Goal: Task Accomplishment & Management: Manage account settings

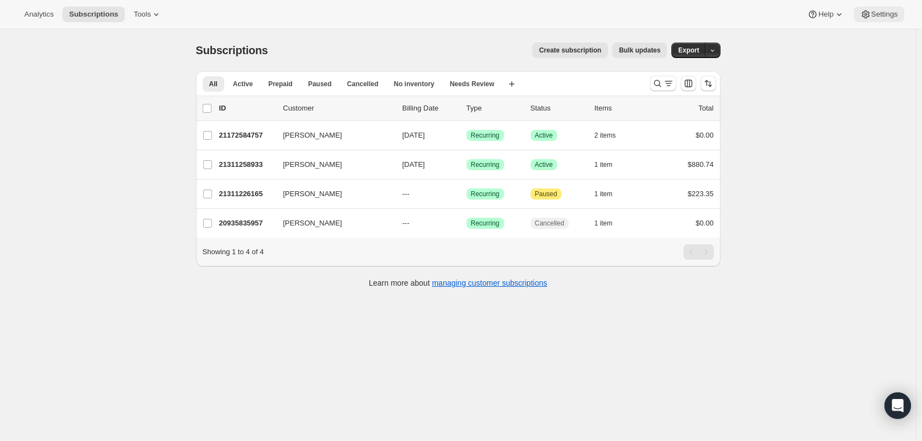
click at [882, 13] on span "Settings" at bounding box center [884, 14] width 26 height 9
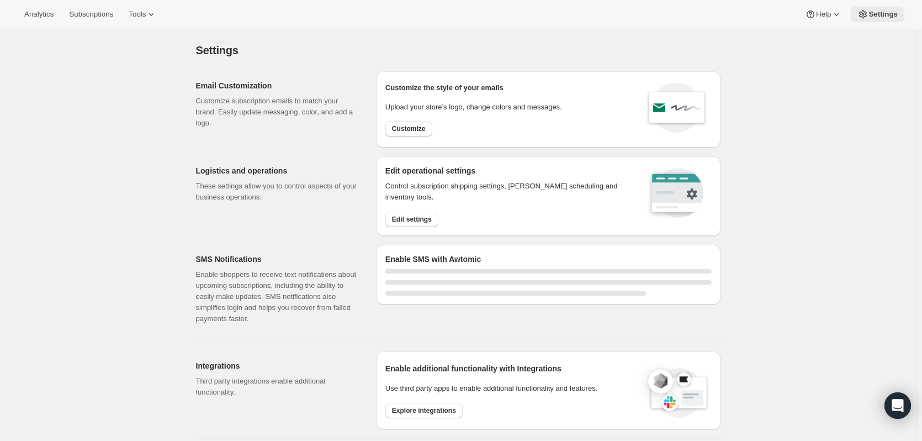
select select "22:00"
select select "09:00"
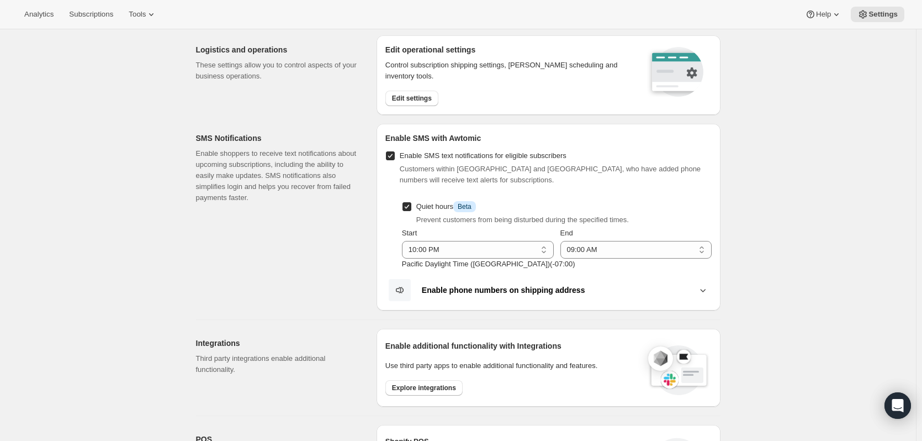
scroll to position [10, 0]
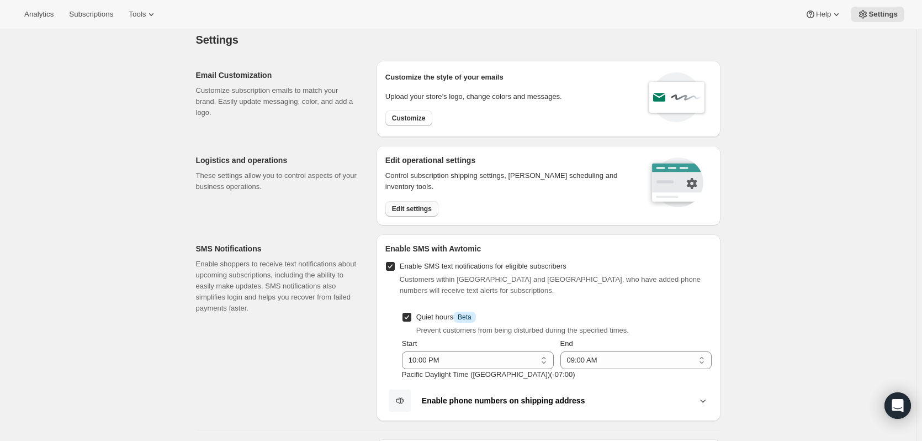
click at [405, 210] on span "Edit settings" at bounding box center [412, 208] width 40 height 9
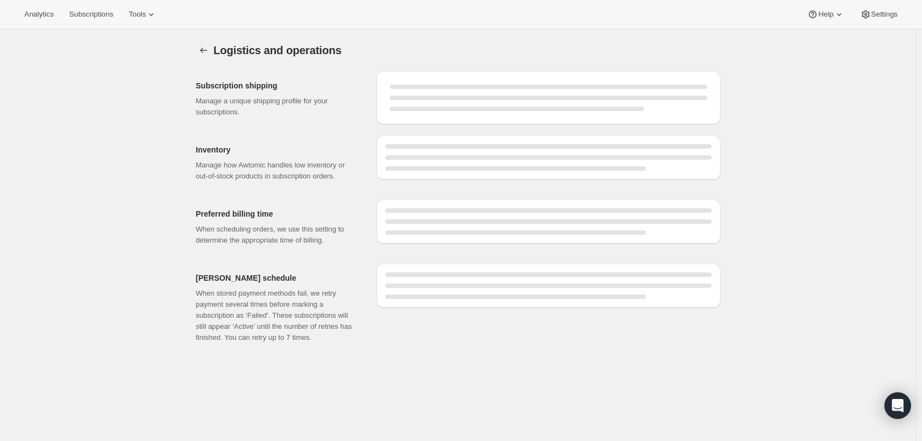
select select "DAY"
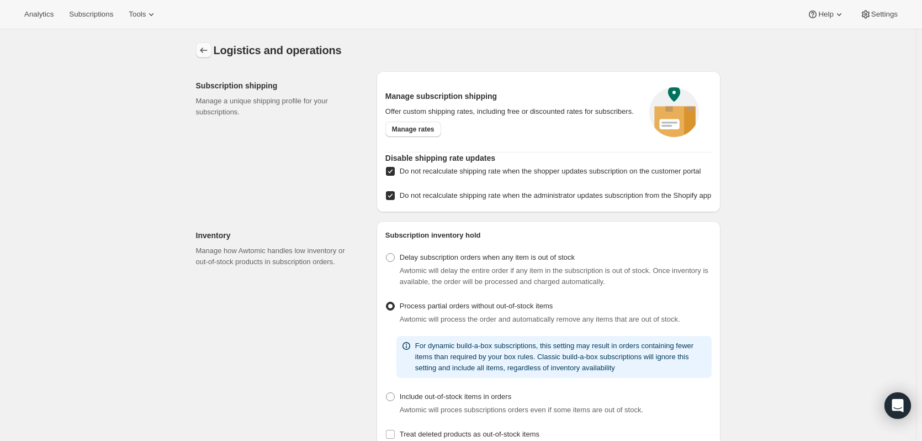
click at [205, 46] on icon "Settings" at bounding box center [203, 50] width 11 height 11
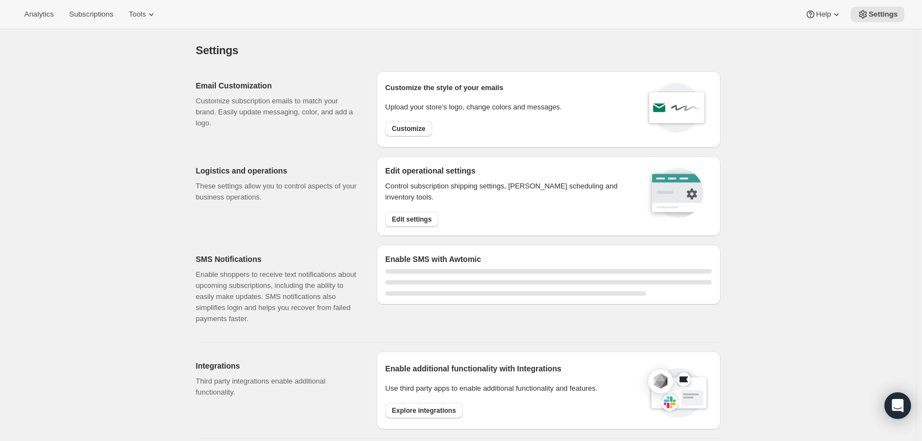
select select "22:00"
select select "09:00"
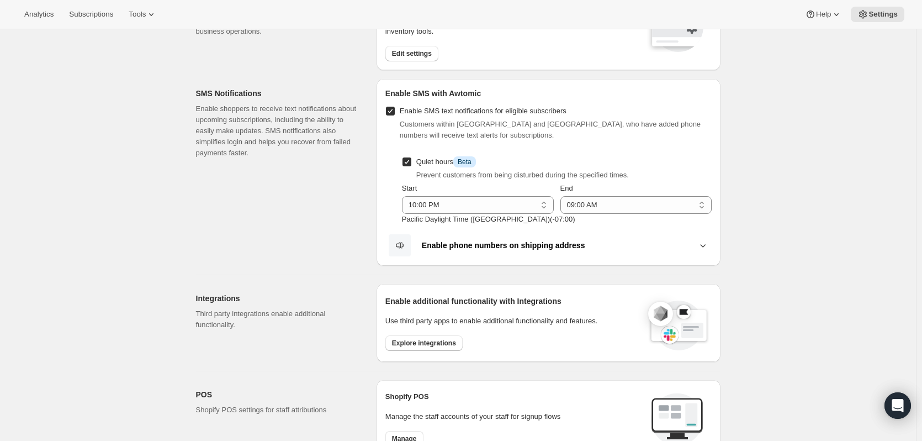
scroll to position [221, 0]
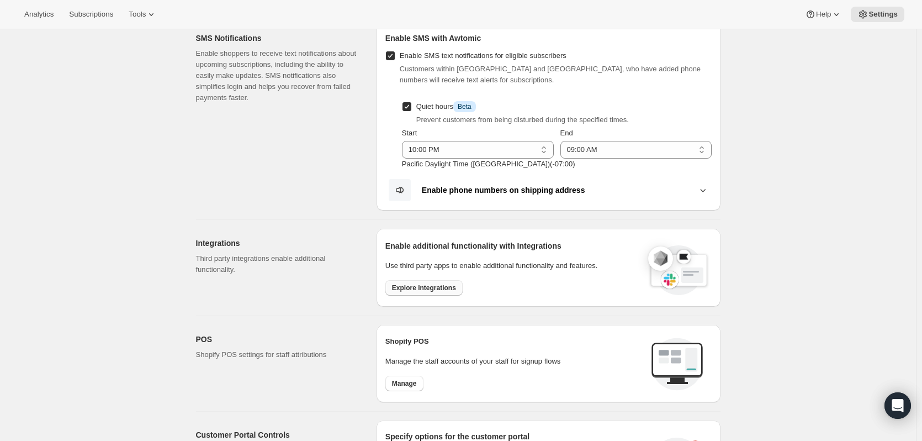
click at [422, 293] on button "Explore integrations" at bounding box center [423, 287] width 77 height 15
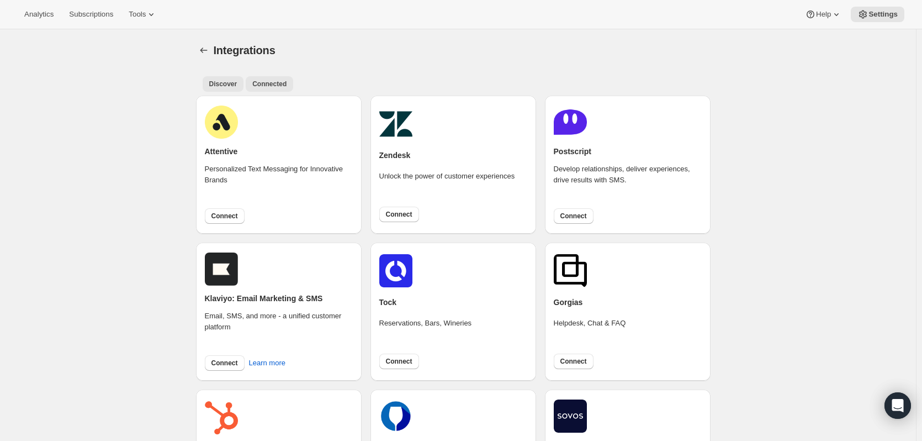
click at [259, 86] on span "Connected" at bounding box center [269, 83] width 34 height 9
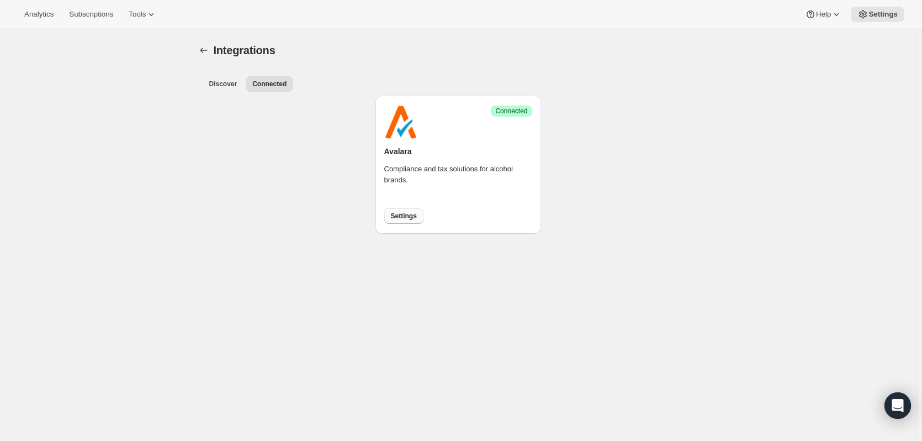
click at [406, 219] on span "Settings" at bounding box center [404, 215] width 26 height 9
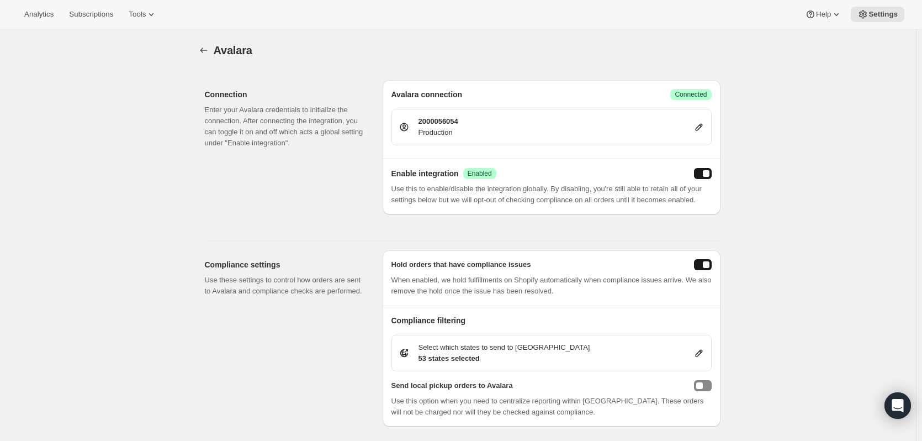
click at [700, 174] on button "enabled" at bounding box center [703, 173] width 18 height 11
click at [515, 194] on p "Use this to enable/disable the integration globally. By disabling, you're still…" at bounding box center [551, 194] width 320 height 22
click at [205, 52] on icon "button" at bounding box center [203, 50] width 11 height 11
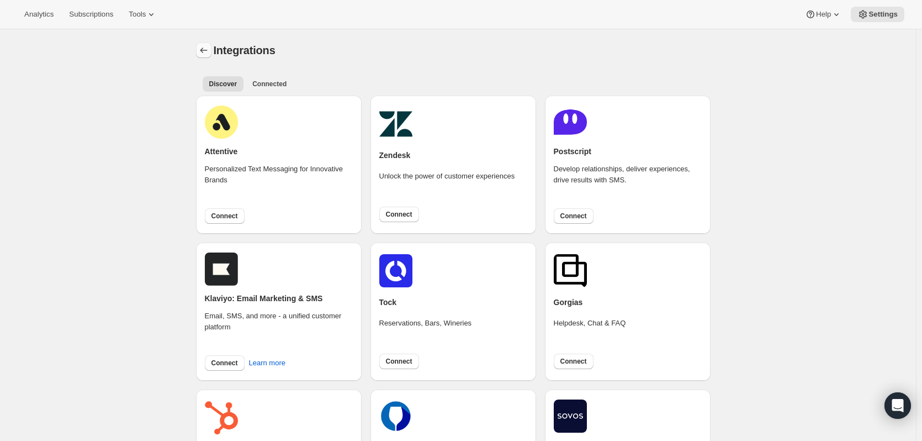
click at [206, 52] on icon "Settings" at bounding box center [203, 50] width 11 height 11
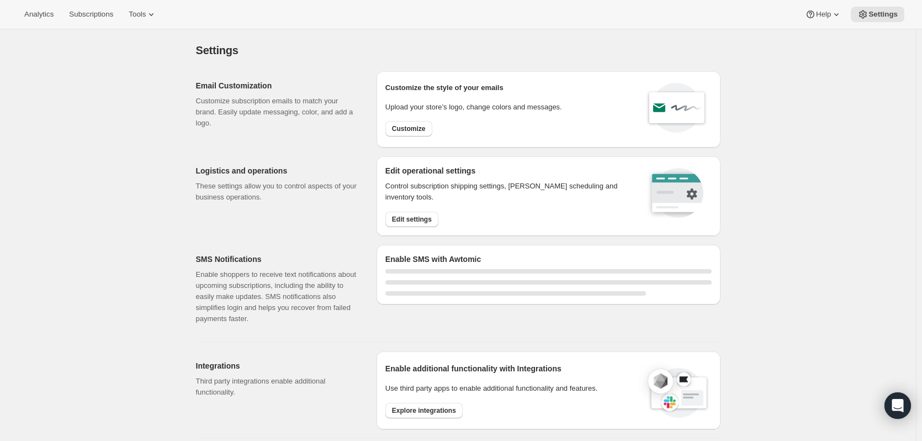
select select "22:00"
select select "09:00"
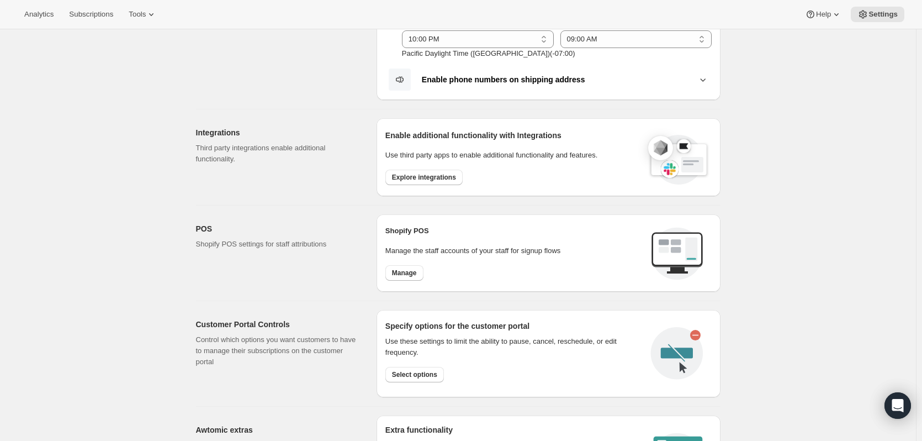
scroll to position [386, 0]
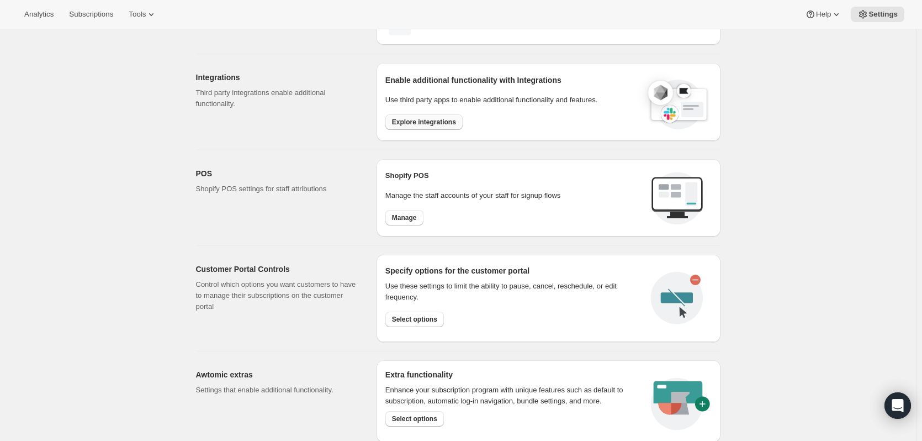
click at [417, 116] on button "Explore integrations" at bounding box center [423, 121] width 77 height 15
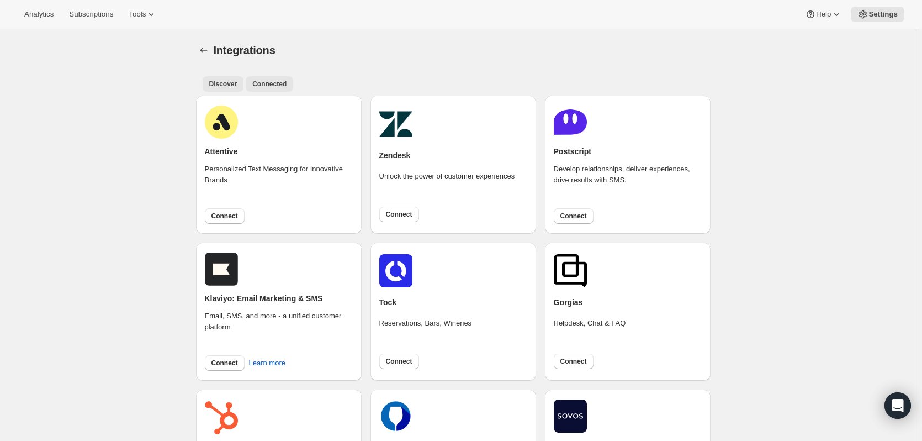
click at [266, 83] on span "Connected" at bounding box center [269, 83] width 34 height 9
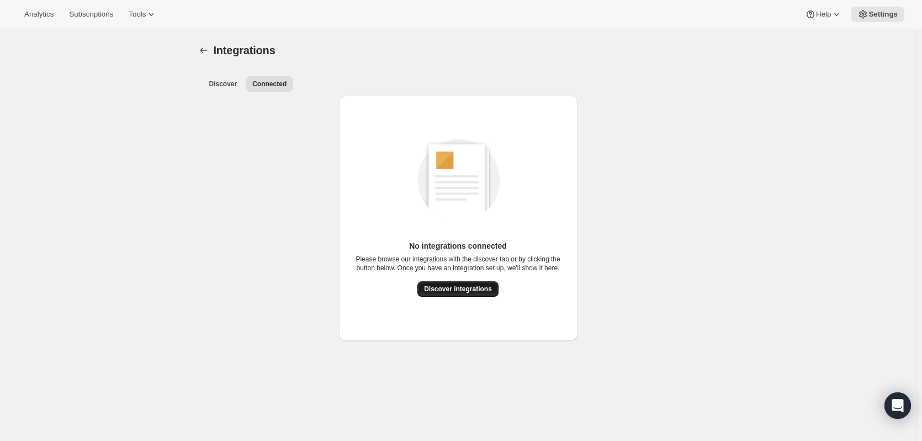
click at [451, 289] on span "Discover integrations" at bounding box center [458, 288] width 68 height 9
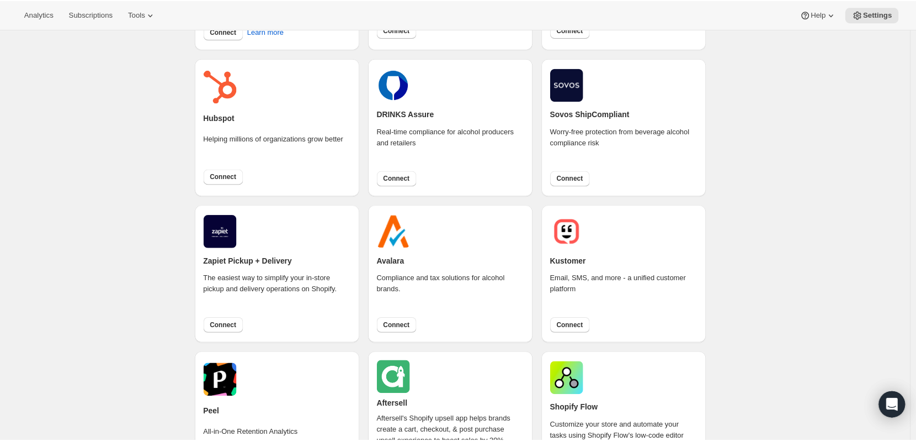
scroll to position [386, 0]
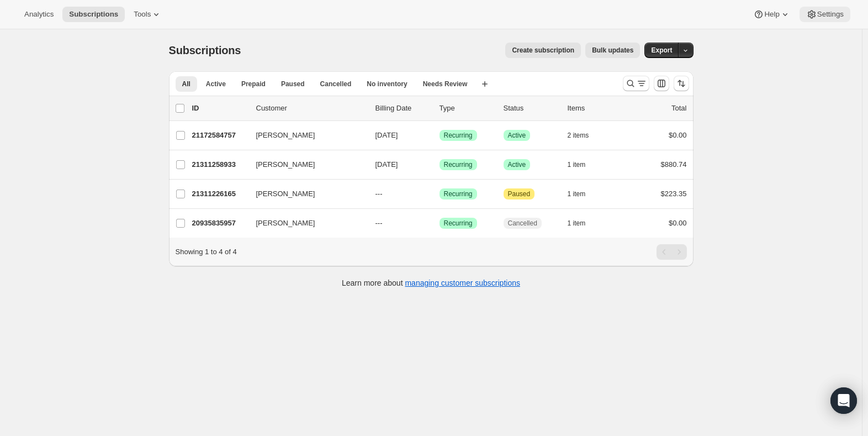
click at [827, 8] on button "Settings" at bounding box center [824, 14] width 51 height 15
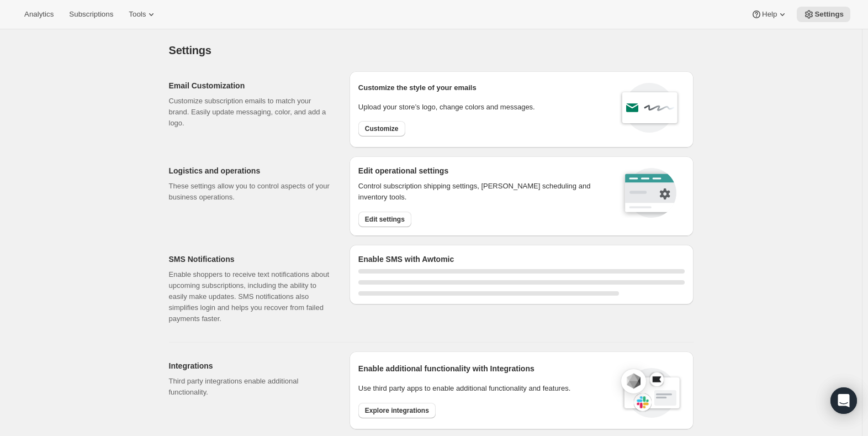
select select "22:00"
select select "09:00"
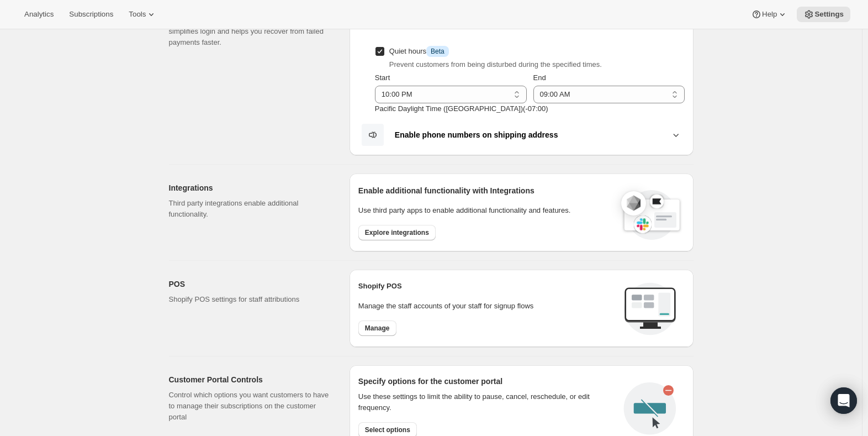
scroll to position [331, 0]
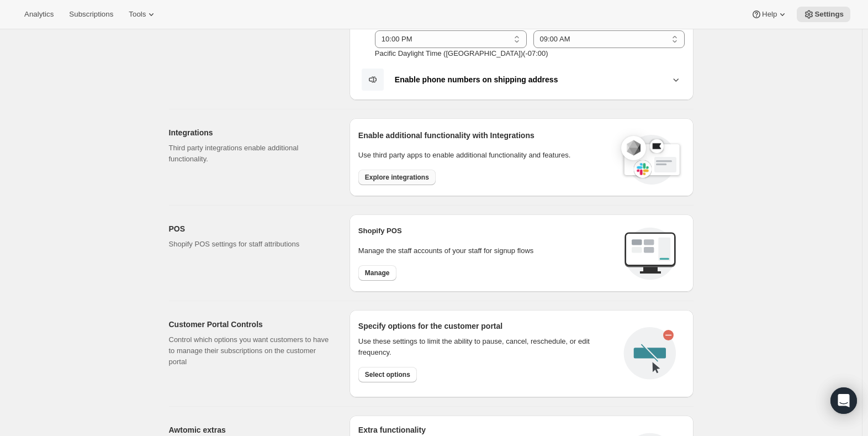
click at [409, 171] on button "Explore integrations" at bounding box center [396, 176] width 77 height 15
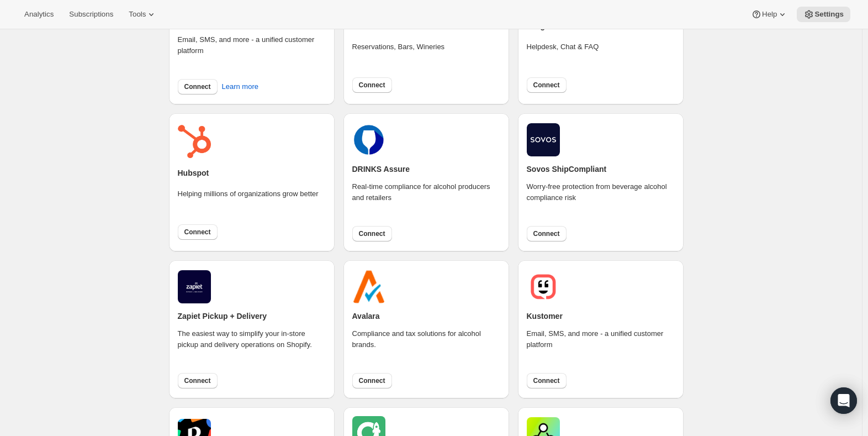
scroll to position [331, 0]
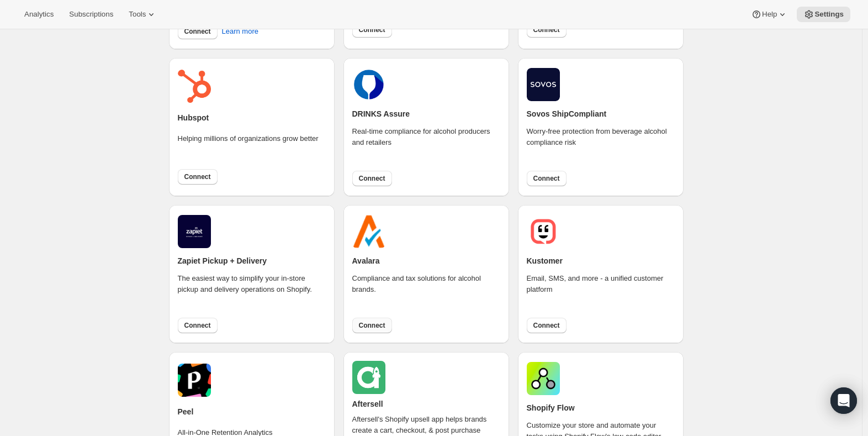
click at [360, 325] on button "Connect" at bounding box center [372, 324] width 40 height 15
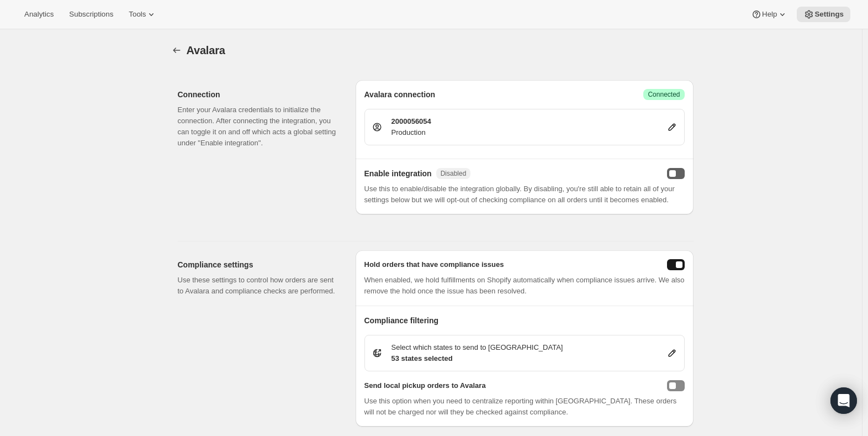
click at [676, 173] on div "enabled" at bounding box center [672, 173] width 7 height 7
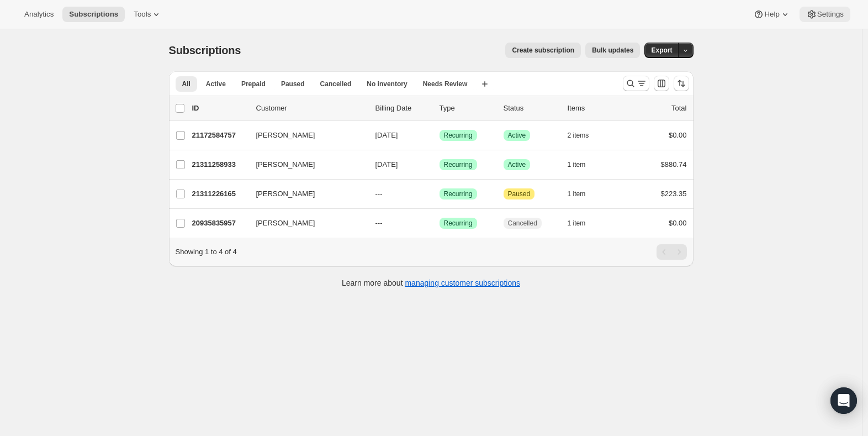
click at [828, 12] on span "Settings" at bounding box center [830, 14] width 26 height 9
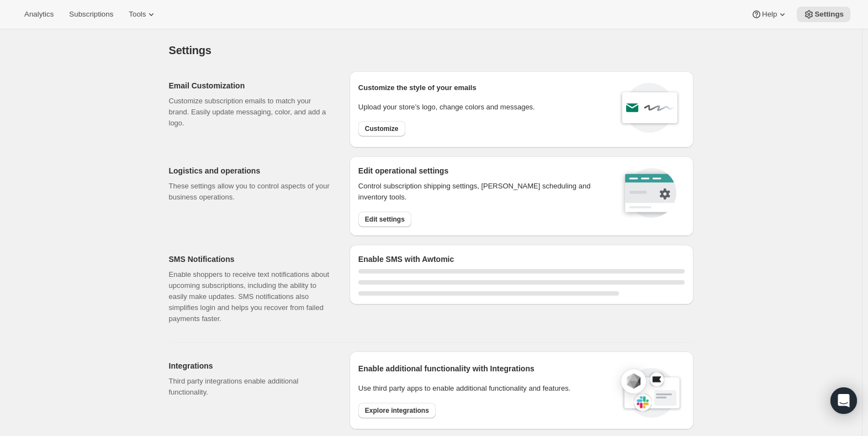
select select "22:00"
select select "09:00"
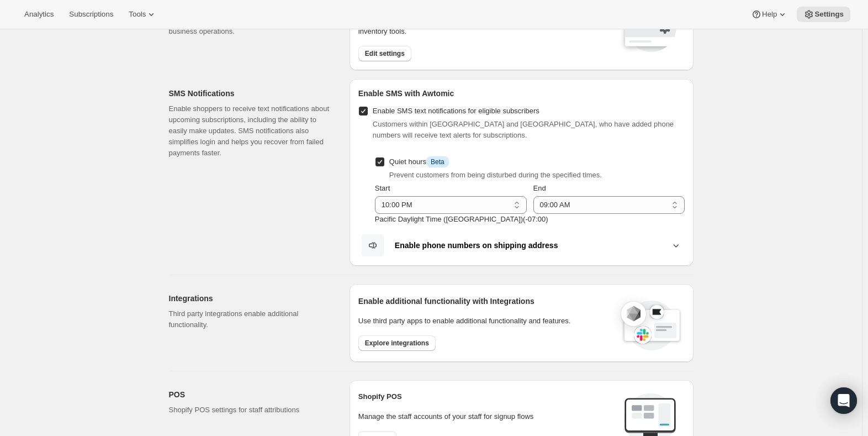
scroll to position [276, 0]
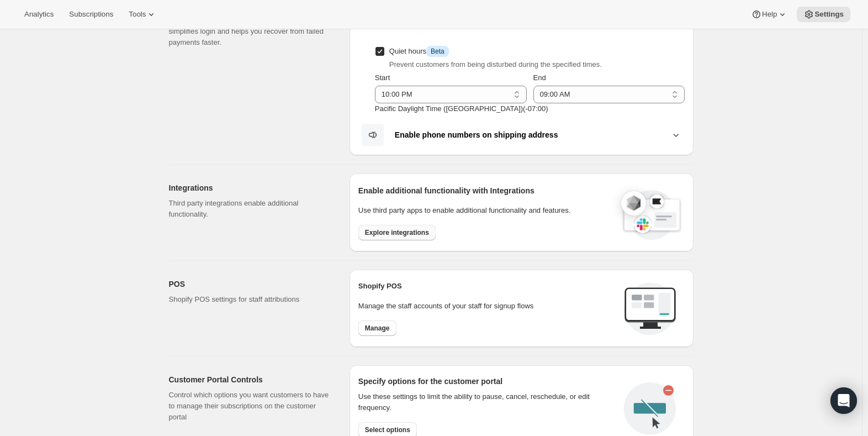
click at [382, 233] on span "Explore integrations" at bounding box center [397, 232] width 64 height 9
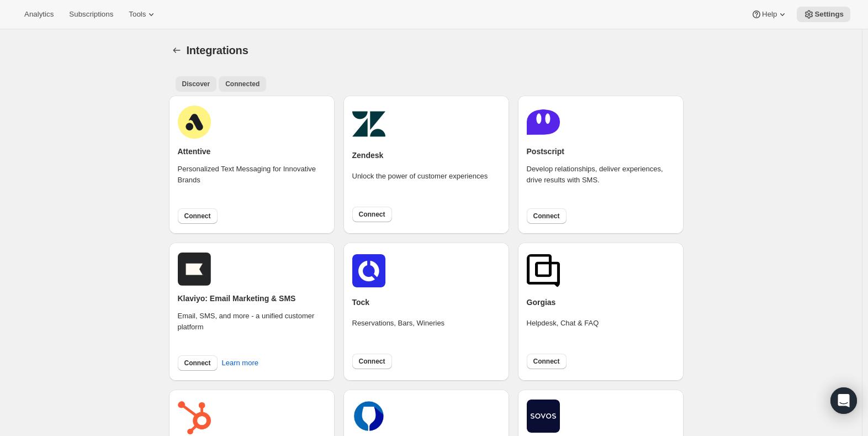
click at [231, 86] on span "Connected" at bounding box center [242, 83] width 34 height 9
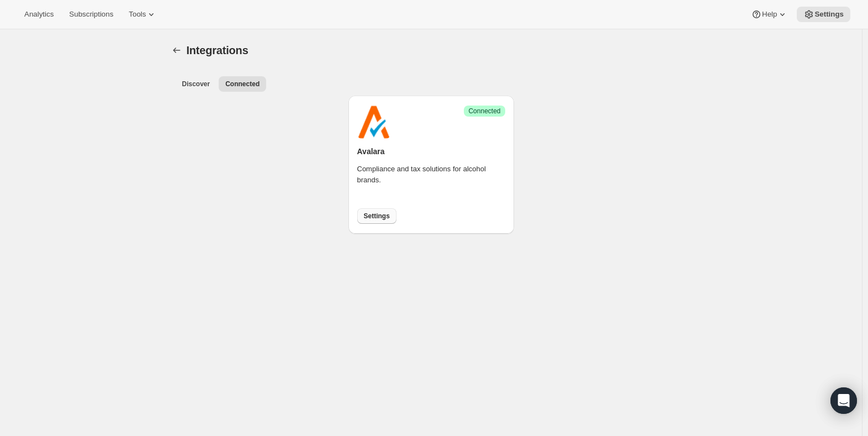
click at [379, 213] on span "Settings" at bounding box center [377, 215] width 26 height 9
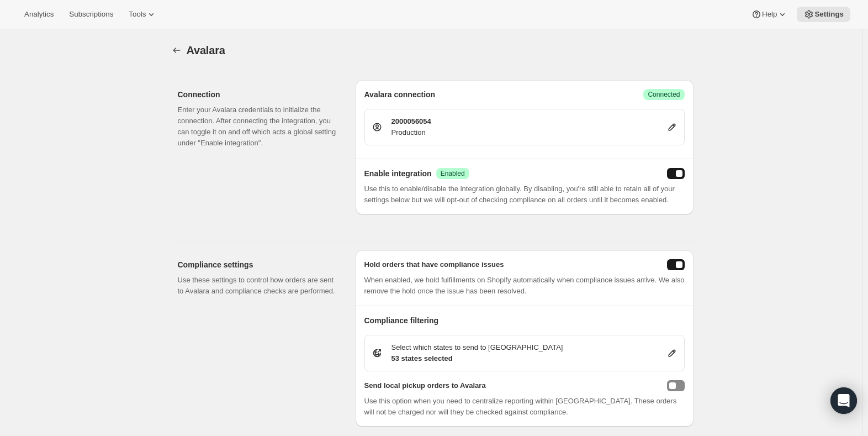
click at [676, 174] on button "enabled" at bounding box center [676, 173] width 18 height 11
